Goal: Task Accomplishment & Management: Use online tool/utility

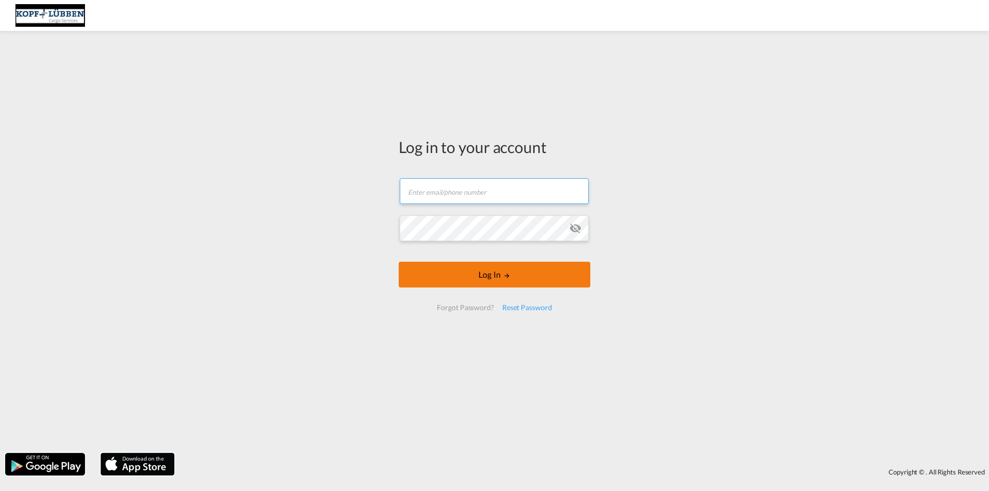
type input "[EMAIL_ADDRESS][PERSON_NAME][DOMAIN_NAME]"
click at [496, 274] on button "Log In" at bounding box center [495, 275] width 192 height 26
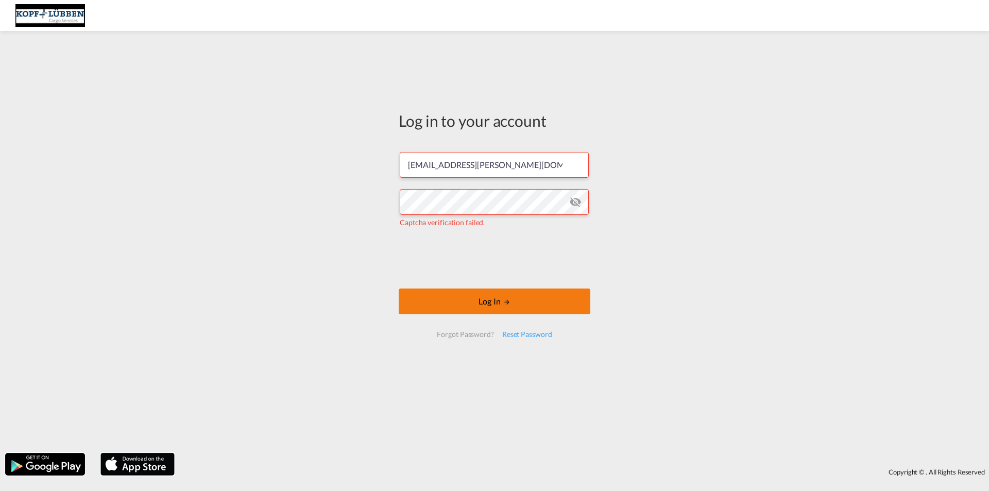
click at [470, 304] on button "Log In" at bounding box center [495, 301] width 192 height 26
